Goal: Obtain resource: Obtain resource

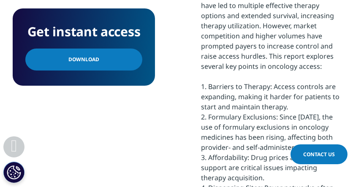
drag, startPoint x: 204, startPoint y: 0, endPoint x: 169, endPoint y: 91, distance: 97.6
click at [169, 91] on div "Get instant access Download Oncology is rapidly growing in the U.S., with medic…" at bounding box center [178, 153] width 331 height 386
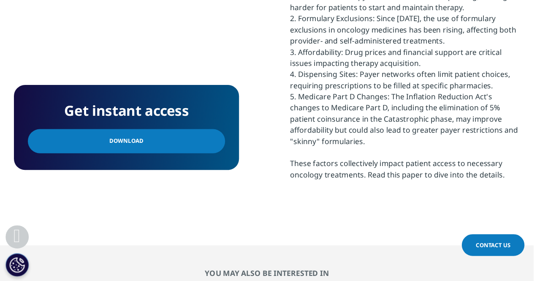
scroll to position [77, 204]
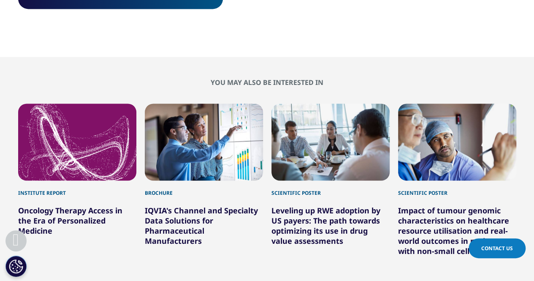
drag, startPoint x: 350, startPoint y: 0, endPoint x: 327, endPoint y: 31, distance: 38.1
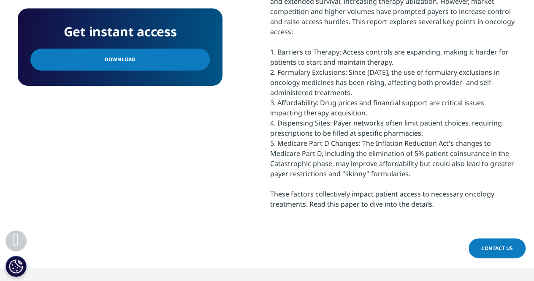
drag, startPoint x: 269, startPoint y: 44, endPoint x: 413, endPoint y: 164, distance: 187.4
click at [213, 112] on div "Get instant access Download Oncology is rapidly growing in the U.S., with medic…" at bounding box center [267, 98] width 498 height 264
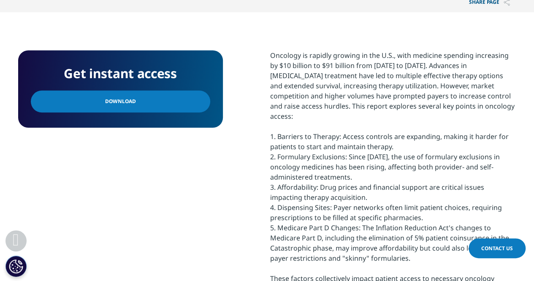
click at [213, 112] on div "Oncology is rapidly growing in the U.S., with medicine spending increasing by $…" at bounding box center [393, 171] width 246 height 243
drag, startPoint x: 278, startPoint y: 125, endPoint x: 433, endPoint y: 207, distance: 175.7
click at [213, 112] on div "Oncology is rapidly growing in the U.S., with medicine spending increasing by $…" at bounding box center [393, 171] width 246 height 243
copy div "Barriers to Therapy: Access controls are expanding, making it harder for patien…"
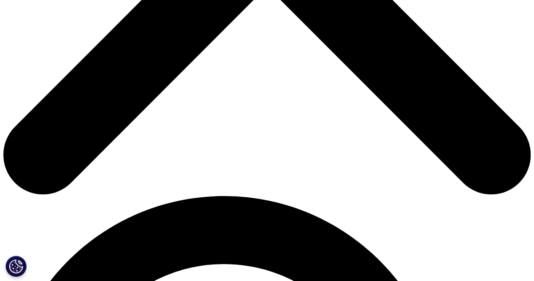
scroll to position [324, 0]
